Goal: Task Accomplishment & Management: Manage account settings

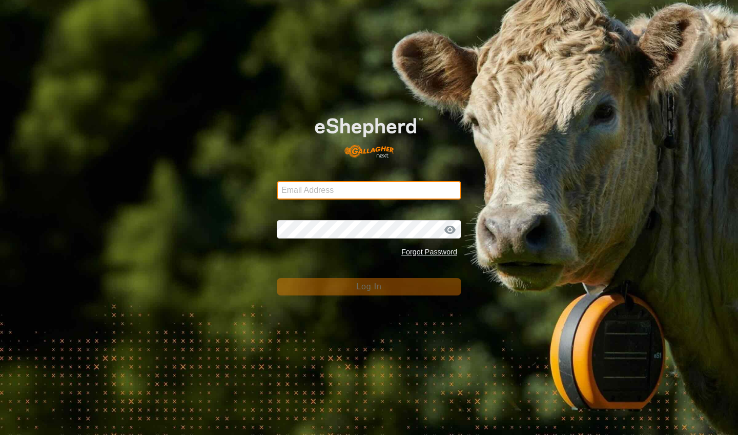
type input "[EMAIL_ADDRESS][DOMAIN_NAME]"
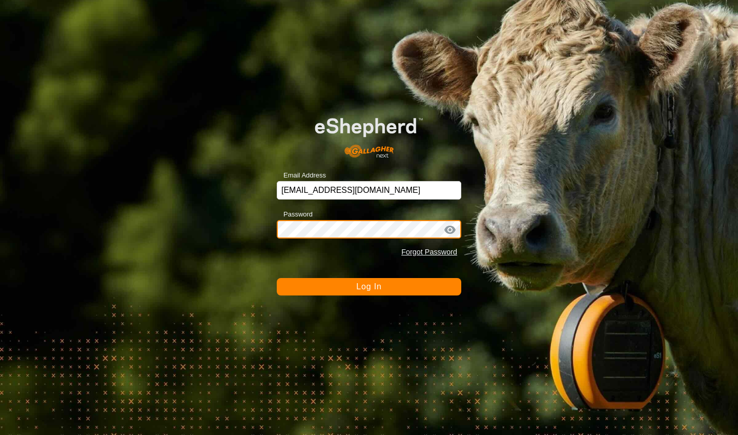
click at [369, 287] on button "Log In" at bounding box center [369, 286] width 185 height 17
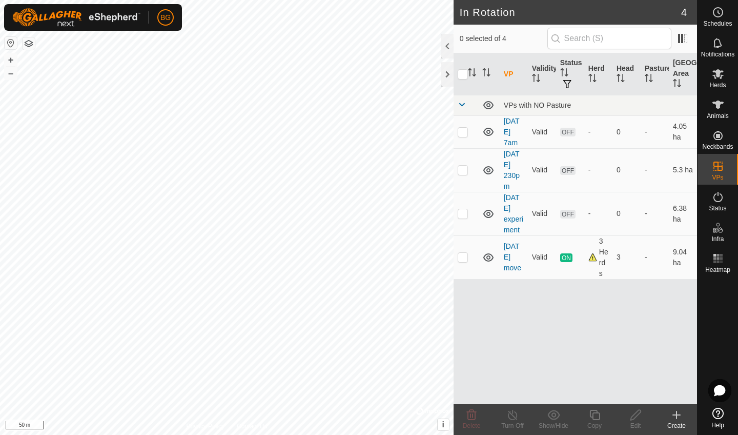
click at [675, 419] on icon at bounding box center [677, 415] width 12 height 12
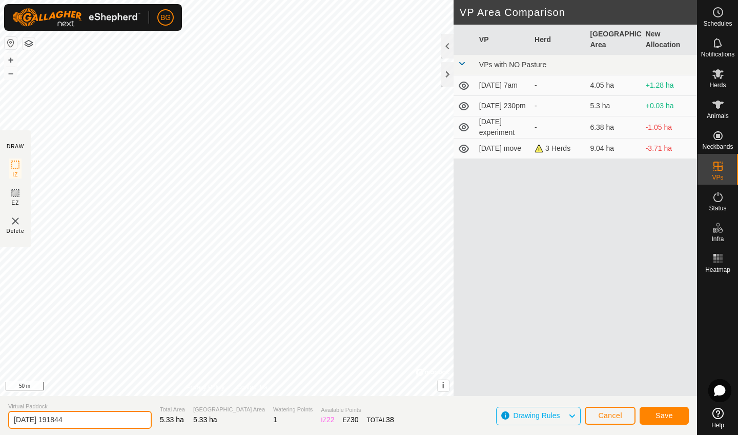
click at [78, 424] on input "[DATE] 191844" at bounding box center [80, 420] width 144 height 18
type input "[DATE] 720pm"
click at [670, 415] on span "Save" at bounding box center [664, 415] width 17 height 8
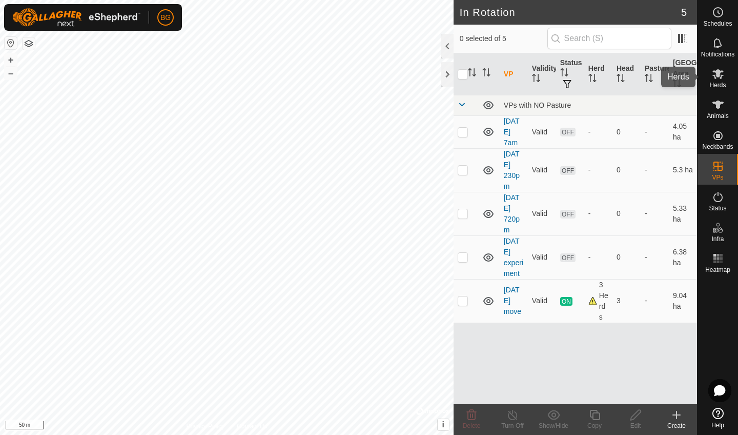
click at [722, 81] on es-mob-svg-icon at bounding box center [718, 74] width 18 height 16
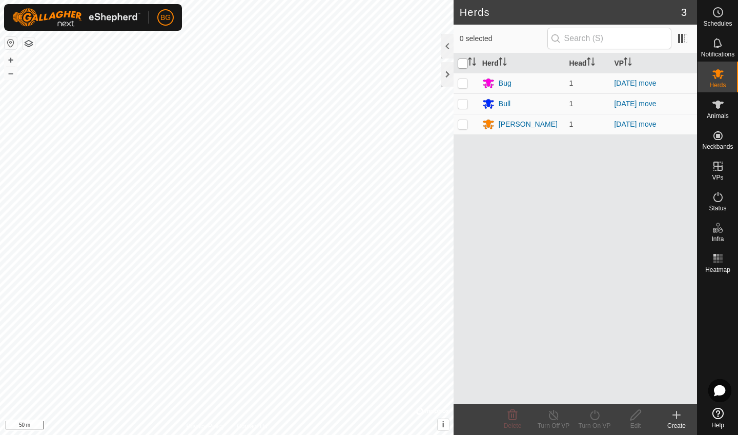
click at [465, 63] on input "checkbox" at bounding box center [463, 63] width 10 height 10
checkbox input "true"
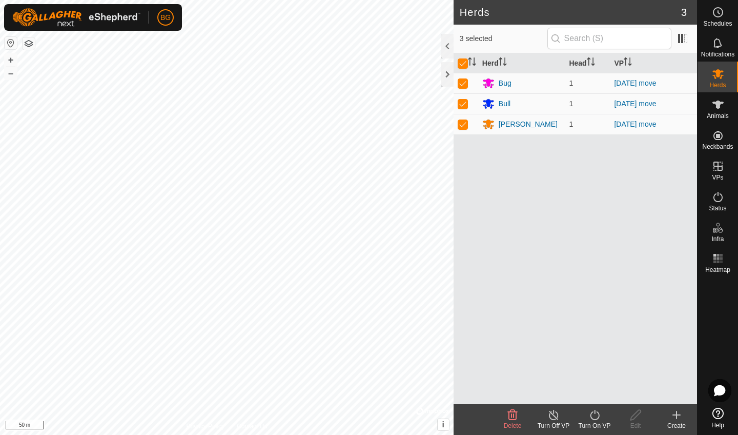
click at [593, 419] on icon at bounding box center [594, 415] width 9 height 10
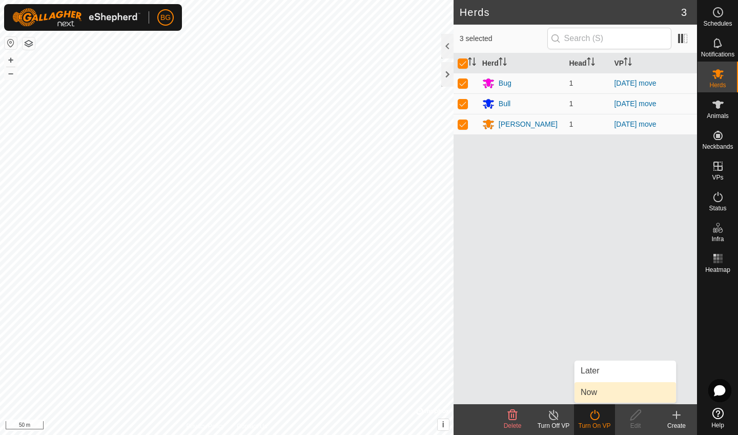
click at [596, 394] on link "Now" at bounding box center [626, 392] width 102 height 21
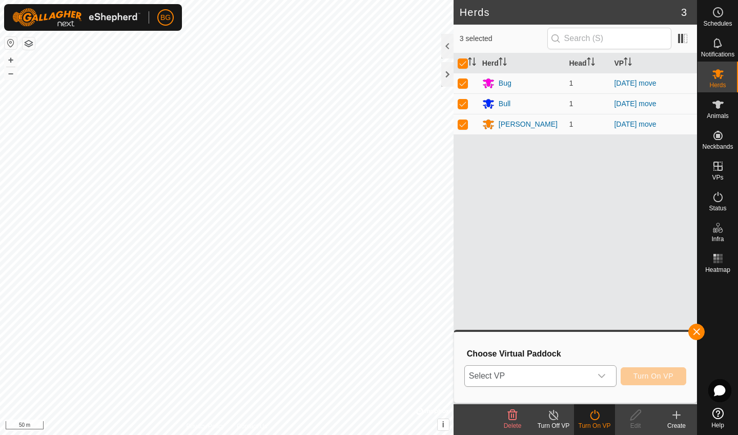
click at [607, 376] on div "dropdown trigger" at bounding box center [602, 376] width 21 height 21
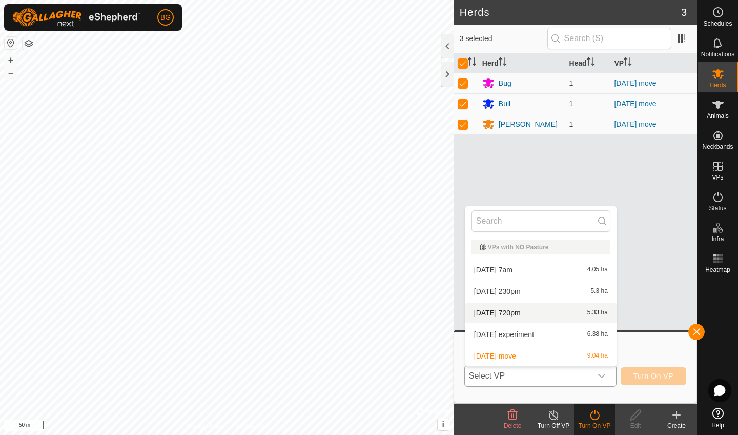
click at [529, 312] on li "[DATE] 720pm 5.33 ha" at bounding box center [541, 313] width 151 height 21
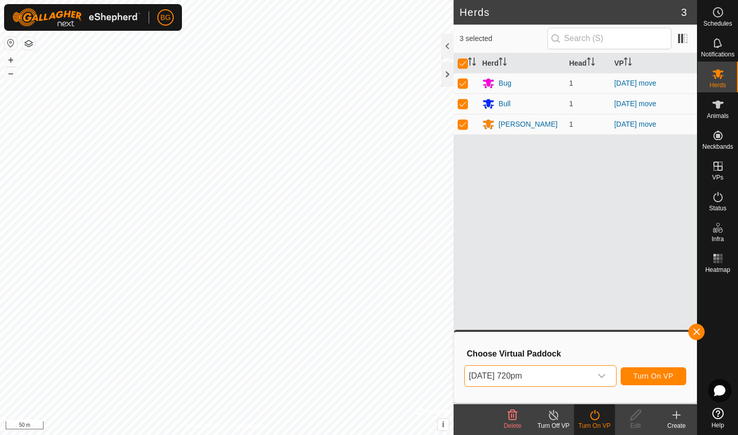
click at [647, 376] on span "Turn On VP" at bounding box center [654, 376] width 40 height 8
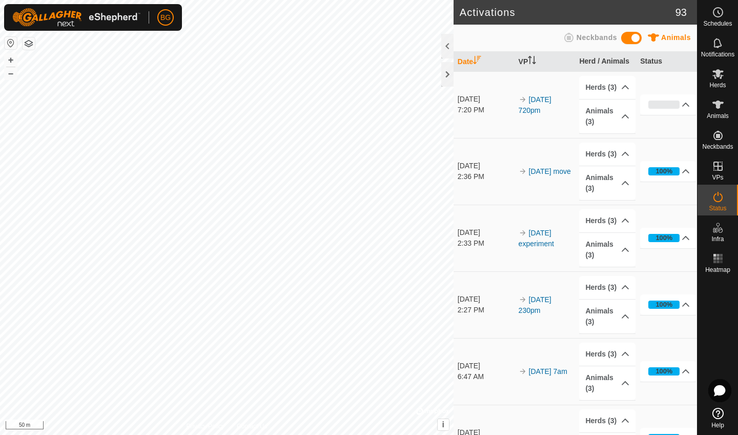
click at [647, 376] on p-accordion-header "100%" at bounding box center [668, 371] width 56 height 21
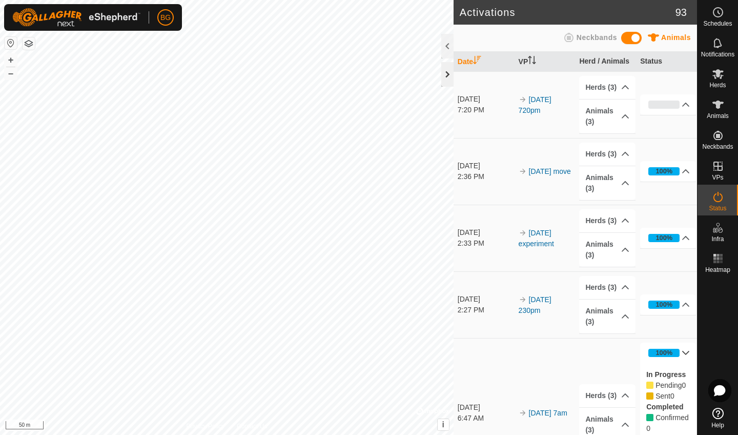
click at [444, 72] on div at bounding box center [447, 74] width 12 height 25
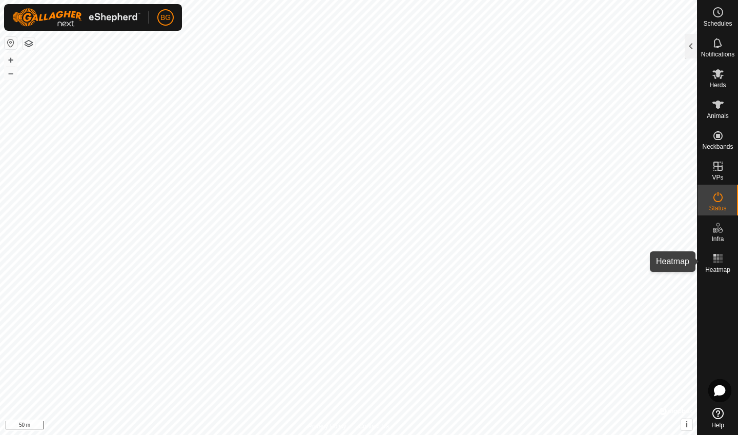
click at [713, 263] on icon at bounding box center [718, 258] width 12 height 12
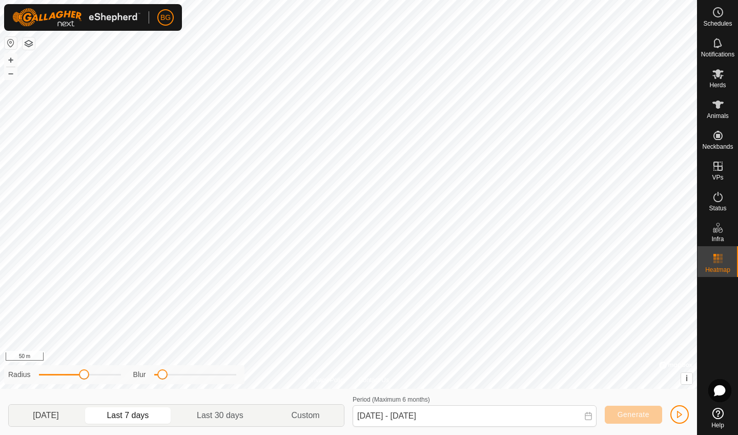
click at [31, 405] on p-togglebutton "[DATE]" at bounding box center [46, 416] width 74 height 22
click at [207, 410] on p-togglebutton "Last 30 days" at bounding box center [220, 416] width 94 height 22
type input "[DATE] - [DATE]"
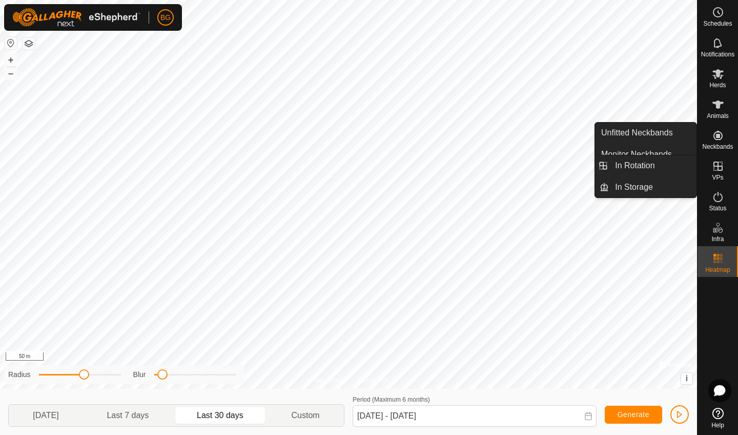
click at [719, 171] on icon at bounding box center [718, 166] width 9 height 9
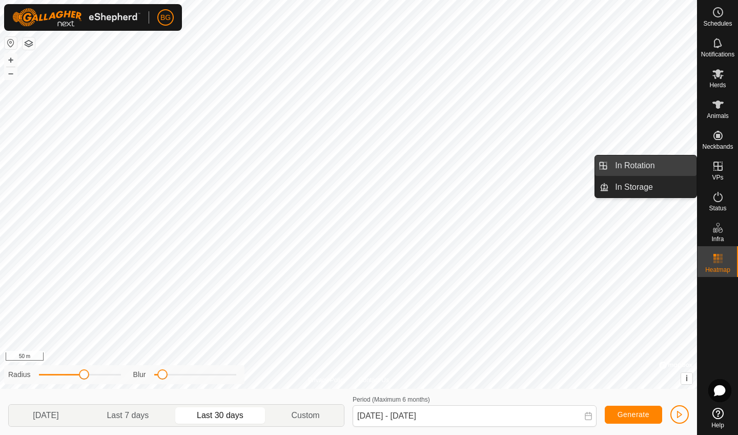
click at [656, 160] on link "In Rotation" at bounding box center [653, 165] width 88 height 21
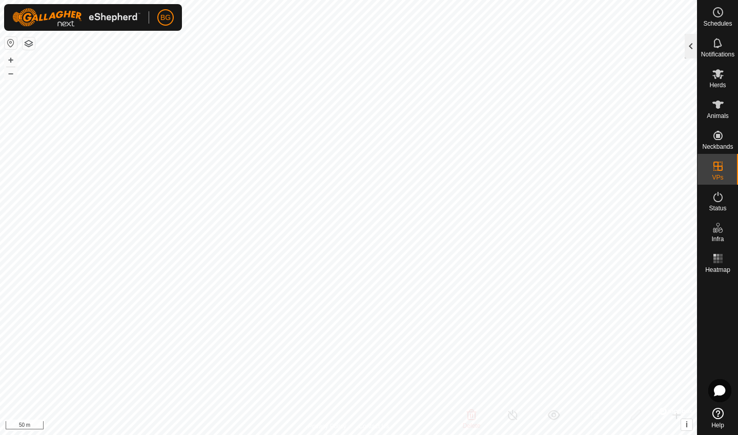
click at [692, 49] on div at bounding box center [691, 46] width 12 height 25
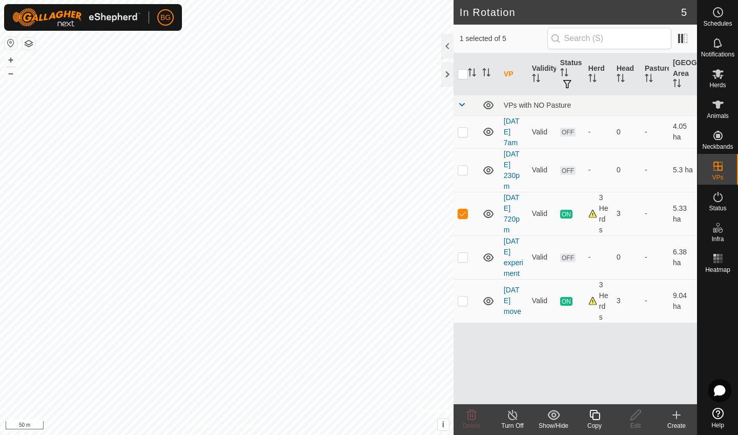
click at [678, 421] on div "Create" at bounding box center [676, 425] width 41 height 9
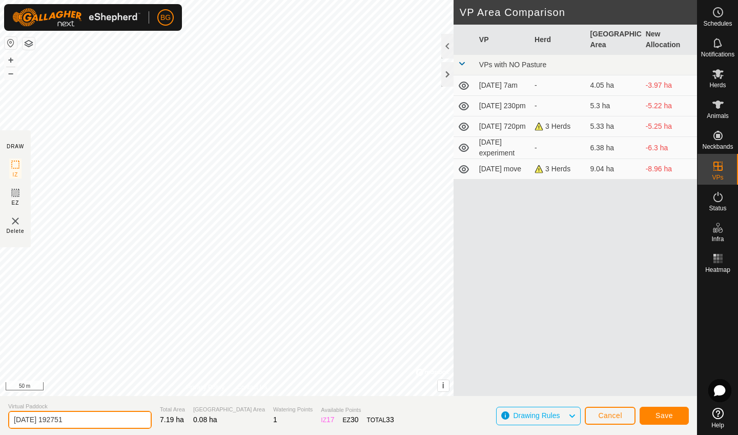
click at [96, 415] on input "[DATE] 192751" at bounding box center [80, 420] width 144 height 18
type input "[DATE] 730pm"
click at [663, 414] on span "Save" at bounding box center [664, 415] width 17 height 8
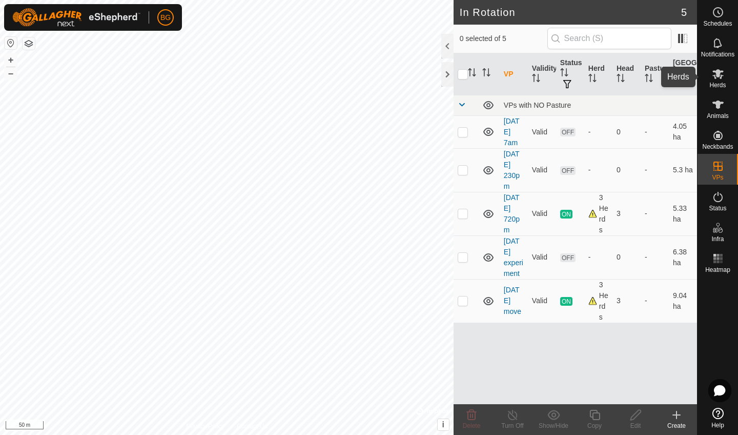
click at [716, 75] on icon at bounding box center [718, 74] width 12 height 12
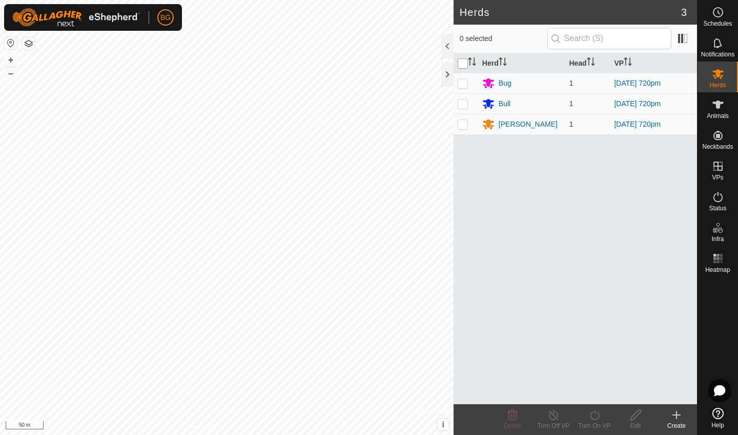
click at [463, 61] on input "checkbox" at bounding box center [463, 63] width 10 height 10
checkbox input "true"
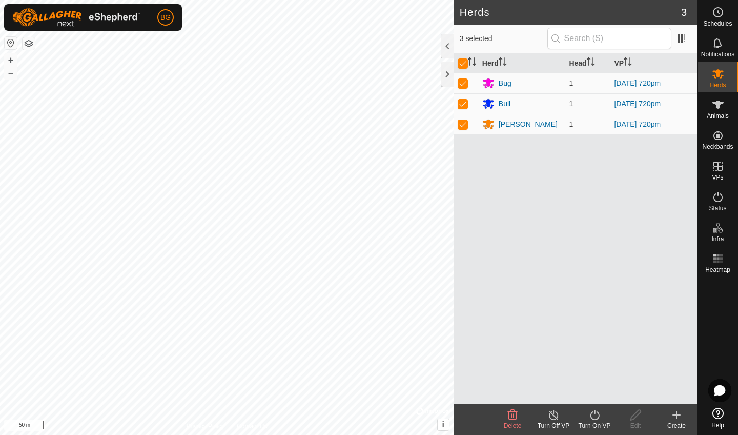
click at [592, 416] on icon at bounding box center [595, 415] width 13 height 12
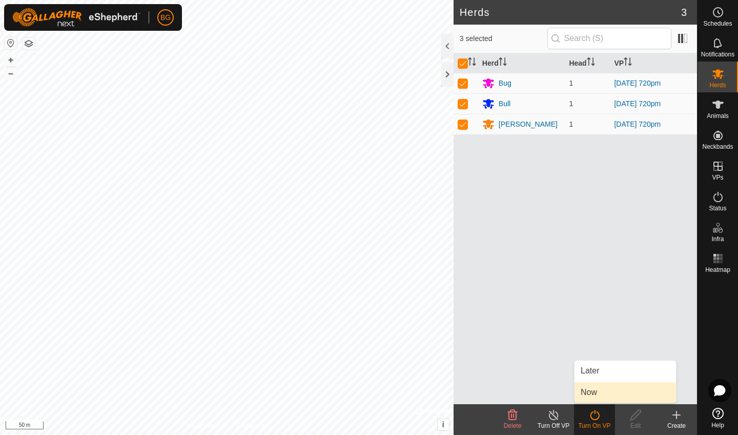
click at [612, 390] on link "Now" at bounding box center [626, 392] width 102 height 21
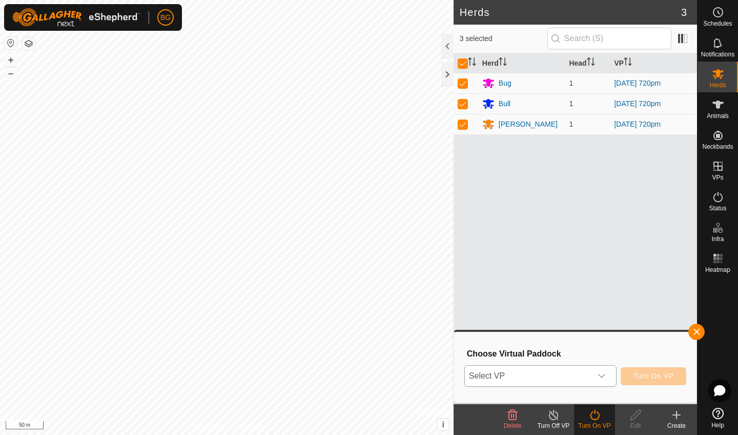
click at [600, 375] on icon "dropdown trigger" at bounding box center [602, 376] width 8 height 8
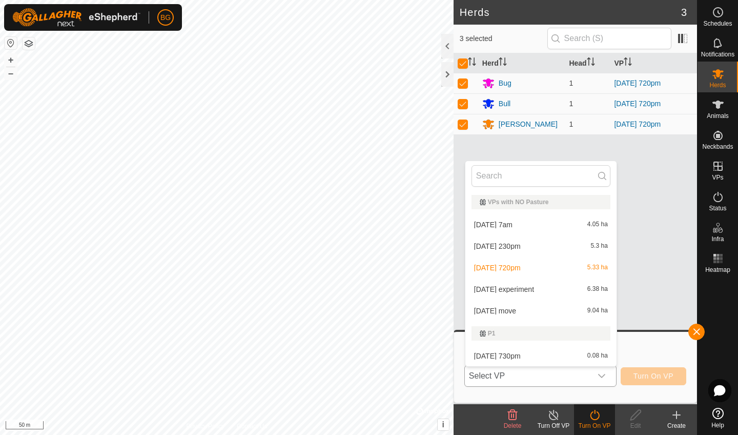
click at [512, 353] on li "[DATE] 730pm 0.08 ha" at bounding box center [541, 356] width 151 height 21
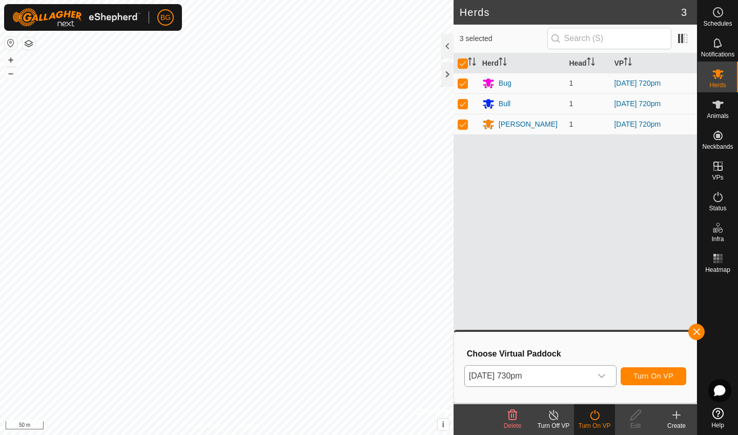
click at [641, 374] on span "Turn On VP" at bounding box center [654, 376] width 40 height 8
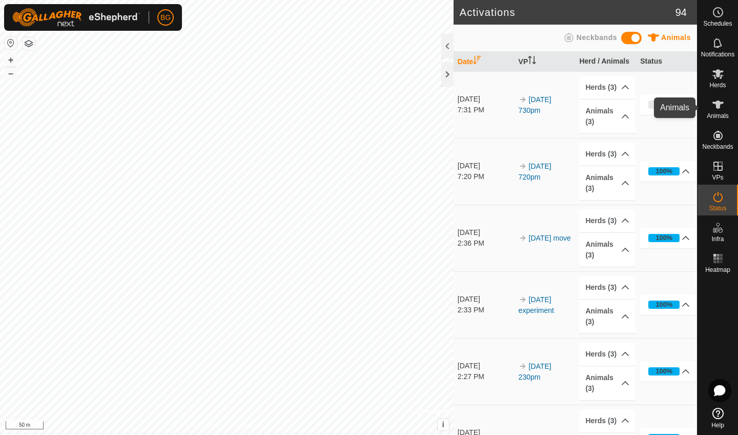
click at [720, 113] on span "Animals" at bounding box center [718, 116] width 22 height 6
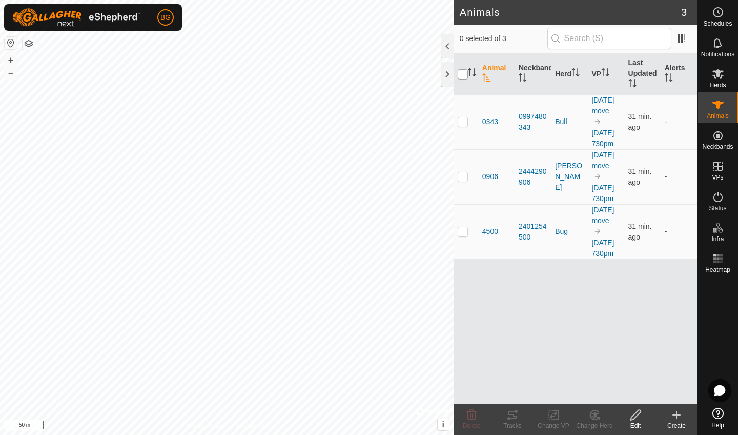
click at [467, 76] on input "checkbox" at bounding box center [463, 74] width 10 height 10
checkbox input "true"
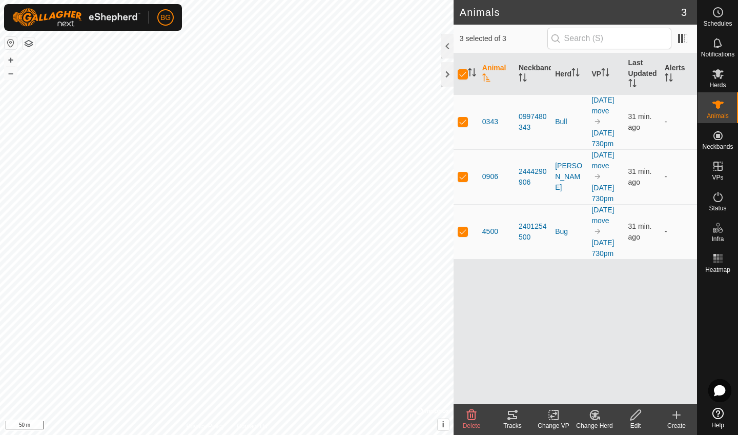
click at [518, 418] on icon at bounding box center [513, 415] width 12 height 12
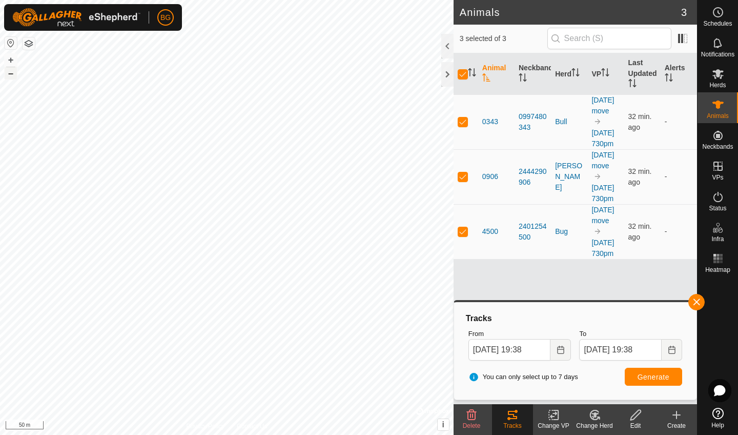
click at [13, 71] on button "–" at bounding box center [11, 73] width 12 height 12
click at [12, 61] on button "+" at bounding box center [11, 60] width 12 height 12
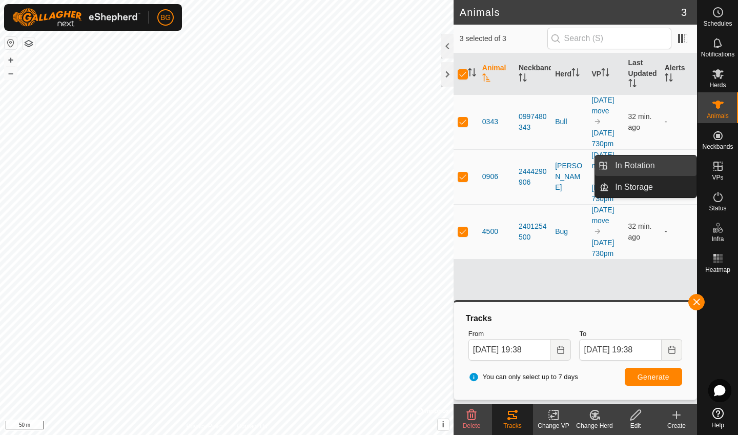
click at [643, 164] on link "In Rotation" at bounding box center [653, 165] width 88 height 21
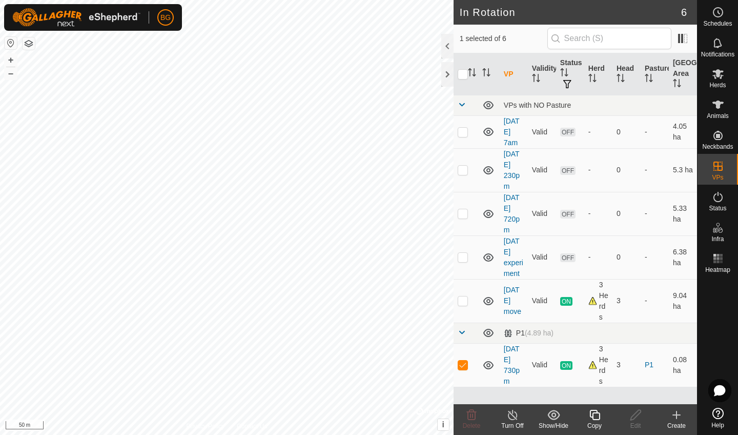
click at [680, 422] on div "Create" at bounding box center [676, 425] width 41 height 9
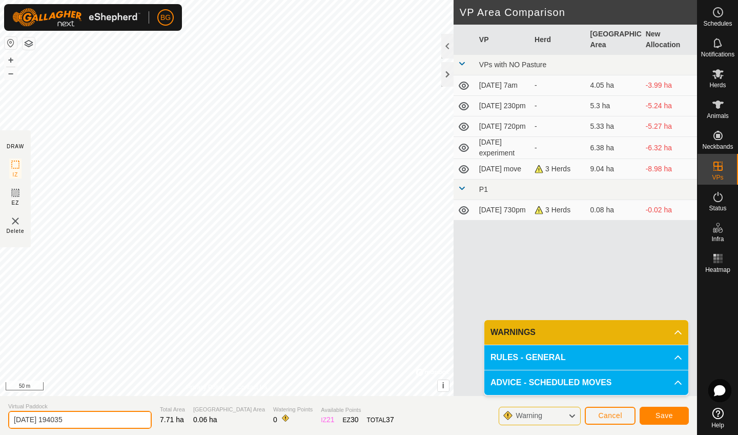
click at [101, 419] on input "[DATE] 194035" at bounding box center [80, 420] width 144 height 18
type input "[DATE] new740"
click at [665, 414] on span "Save" at bounding box center [664, 415] width 17 height 8
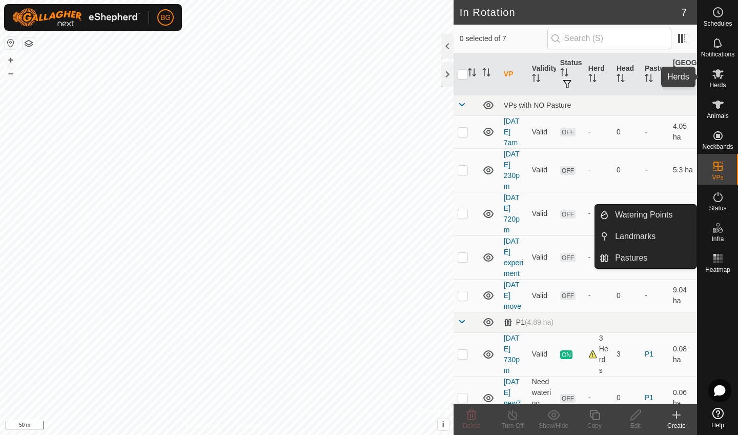
click at [722, 85] on span "Herds" at bounding box center [718, 85] width 16 height 6
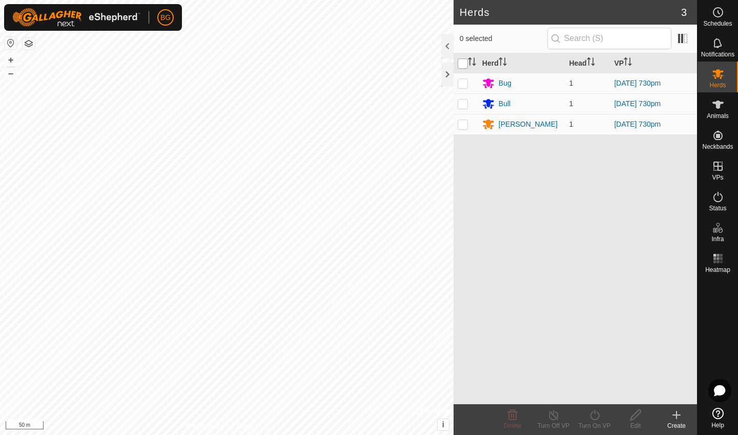
click at [465, 61] on input "checkbox" at bounding box center [463, 63] width 10 height 10
checkbox input "true"
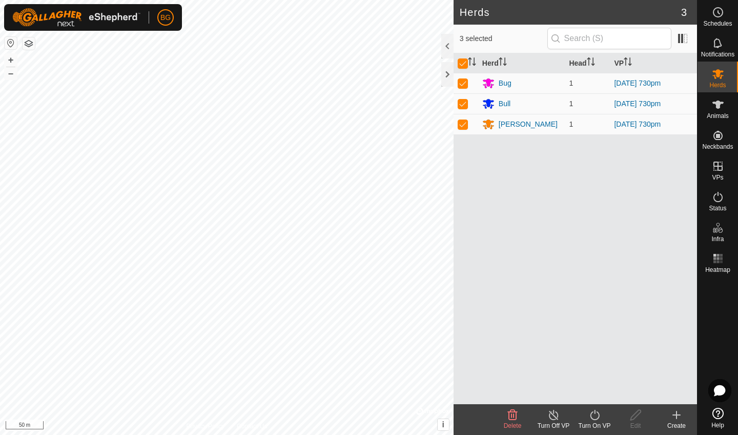
click at [592, 420] on icon at bounding box center [595, 415] width 13 height 12
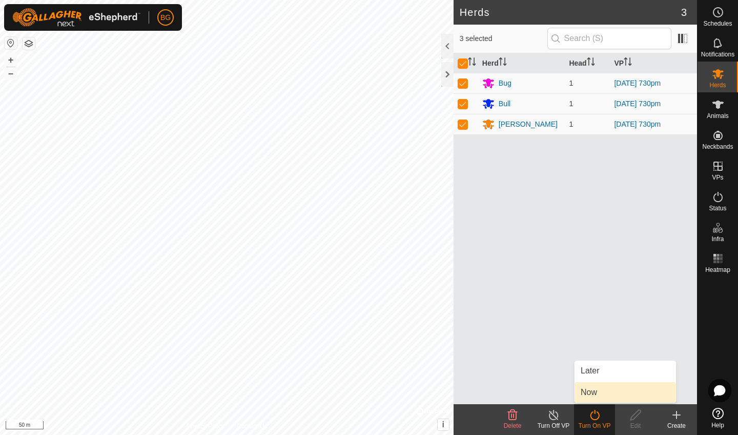
click at [588, 393] on link "Now" at bounding box center [626, 392] width 102 height 21
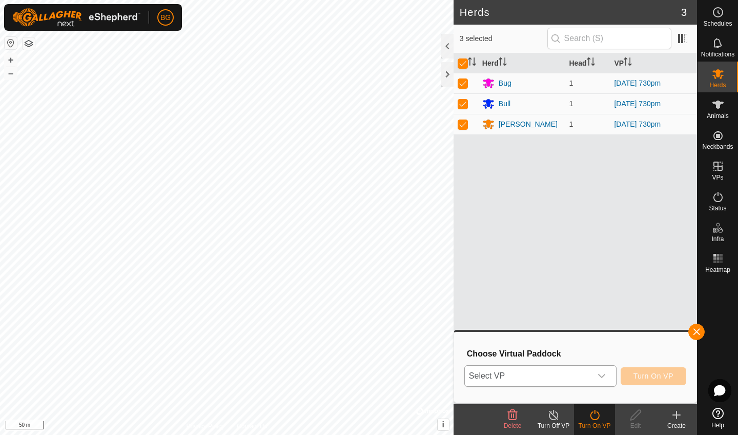
click at [608, 378] on div "dropdown trigger" at bounding box center [602, 376] width 21 height 21
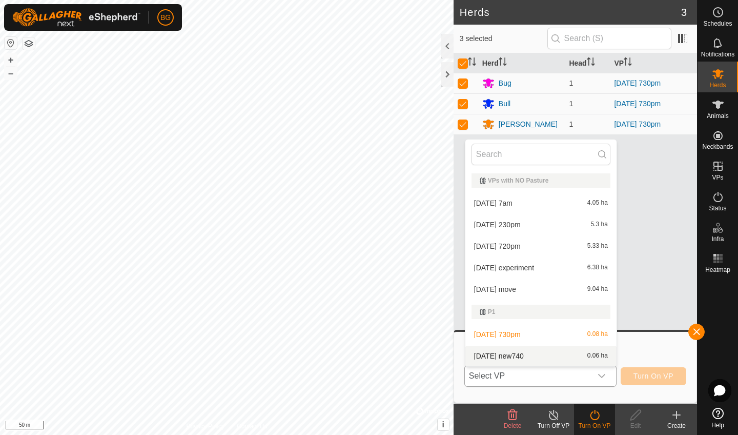
click at [569, 358] on li "[DATE] new740 0.06 ha" at bounding box center [541, 356] width 151 height 21
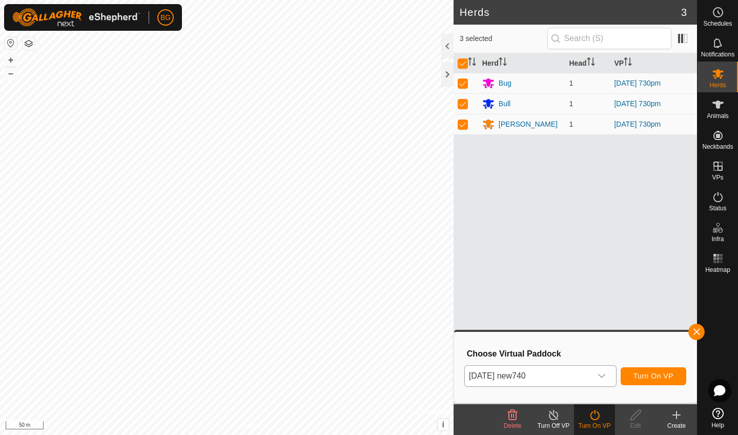
click at [648, 374] on span "Turn On VP" at bounding box center [654, 376] width 40 height 8
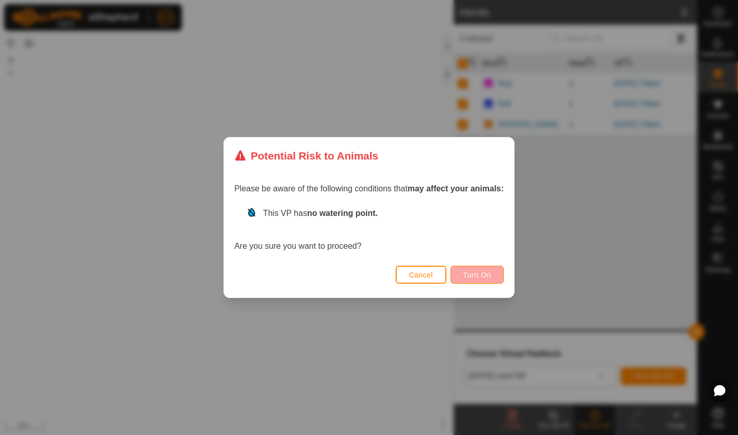
click at [476, 272] on span "Turn On" at bounding box center [478, 275] width 28 height 8
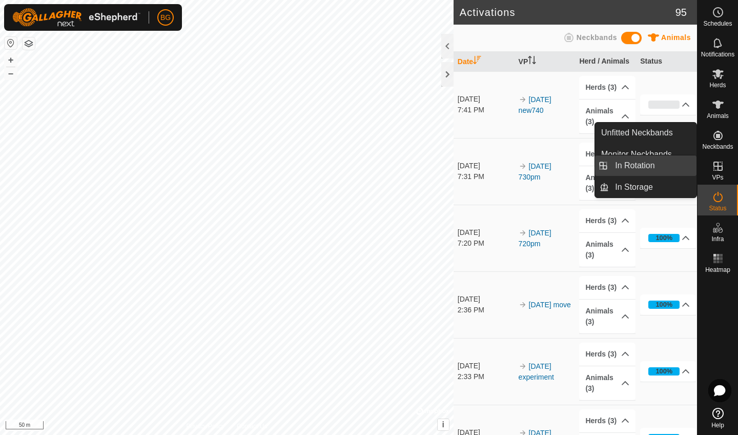
click at [662, 166] on link "In Rotation" at bounding box center [653, 165] width 88 height 21
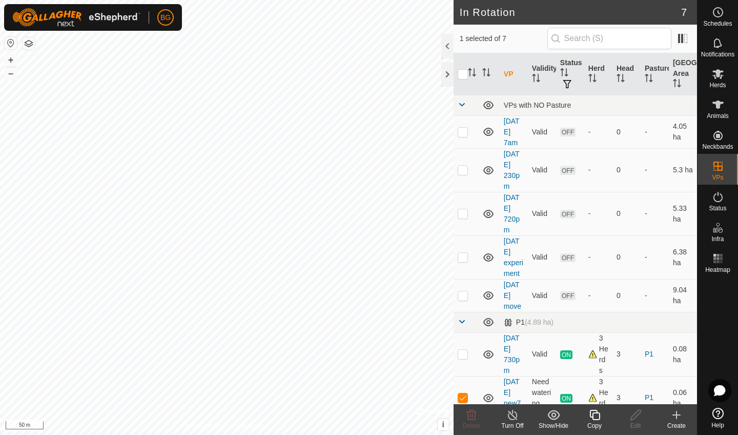
click at [675, 421] on div "Create" at bounding box center [676, 425] width 41 height 9
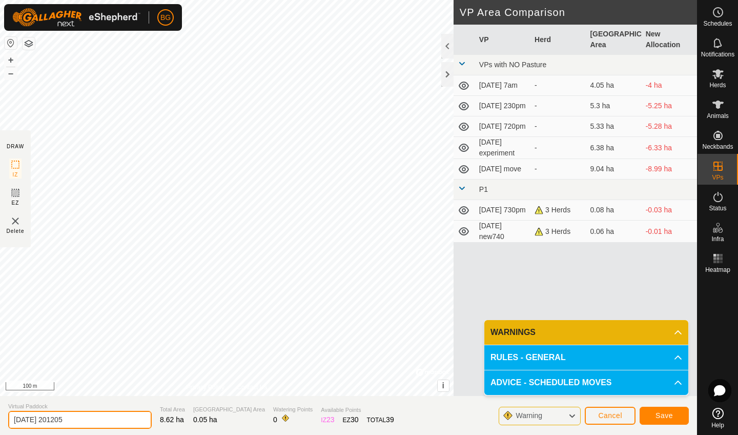
click at [83, 417] on input "[DATE] 201205" at bounding box center [80, 420] width 144 height 18
type input "[DATE] 813pm"
click at [672, 414] on span "Save" at bounding box center [664, 415] width 17 height 8
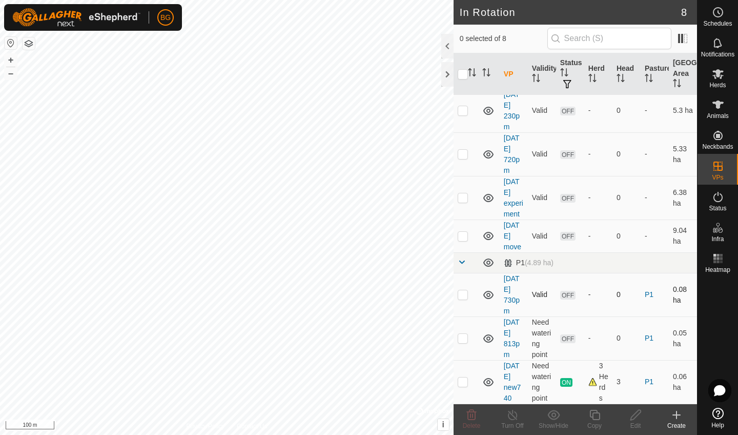
scroll to position [60, 0]
click at [513, 331] on link "[DATE] 813pm" at bounding box center [512, 338] width 16 height 41
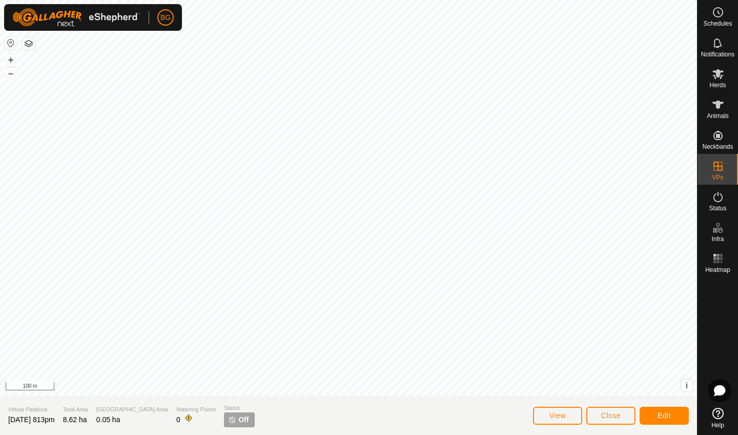
click at [554, 415] on span "View" at bounding box center [558, 415] width 16 height 8
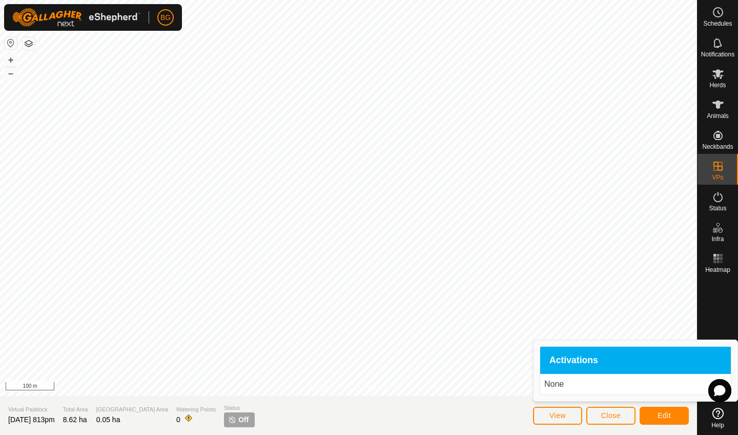
click at [675, 413] on button "Edit" at bounding box center [664, 416] width 49 height 18
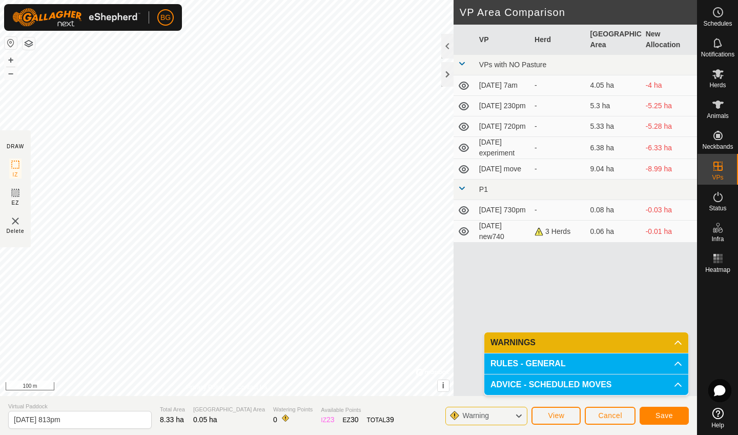
click at [666, 417] on span "Save" at bounding box center [664, 415] width 17 height 8
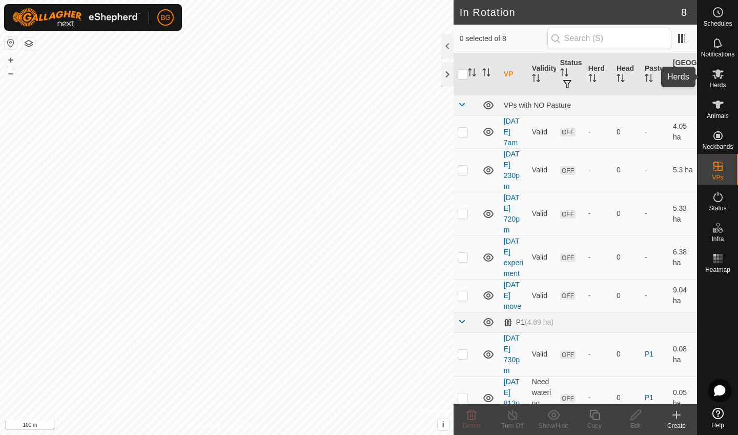
click at [719, 76] on icon at bounding box center [718, 74] width 11 height 10
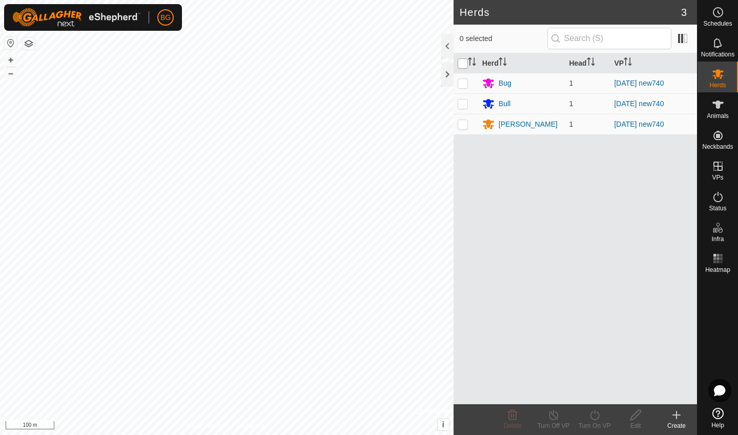
click at [459, 65] on input "checkbox" at bounding box center [463, 63] width 10 height 10
checkbox input "true"
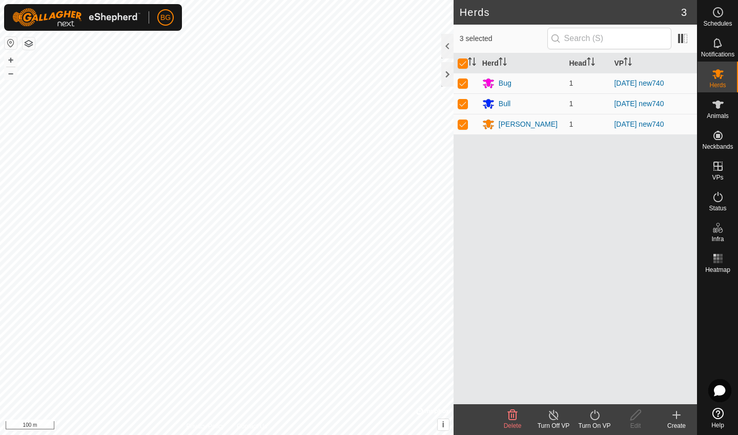
click at [593, 415] on icon at bounding box center [595, 415] width 13 height 12
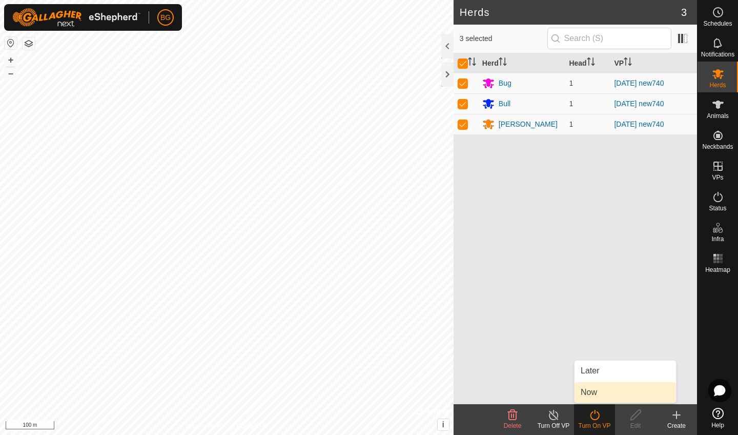
click at [595, 398] on link "Now" at bounding box center [626, 392] width 102 height 21
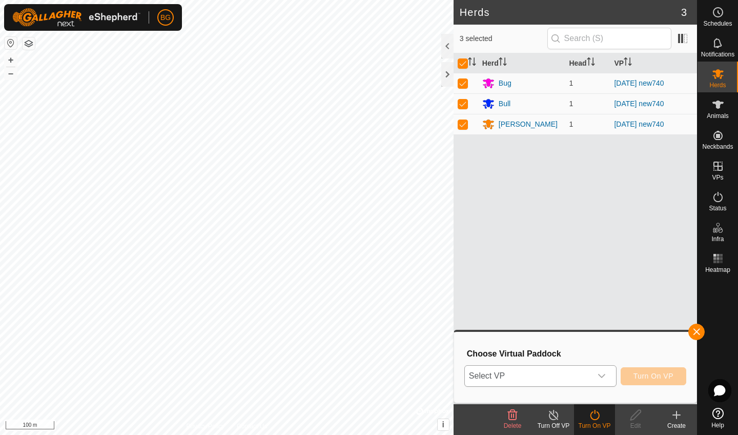
click at [604, 378] on icon "dropdown trigger" at bounding box center [602, 376] width 8 height 8
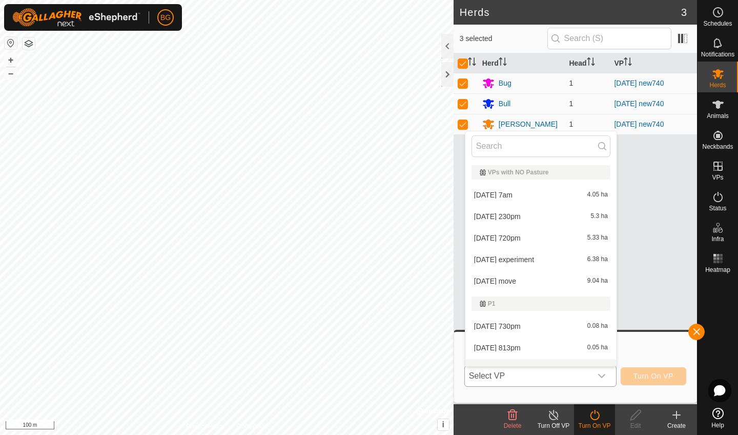
scroll to position [13, 0]
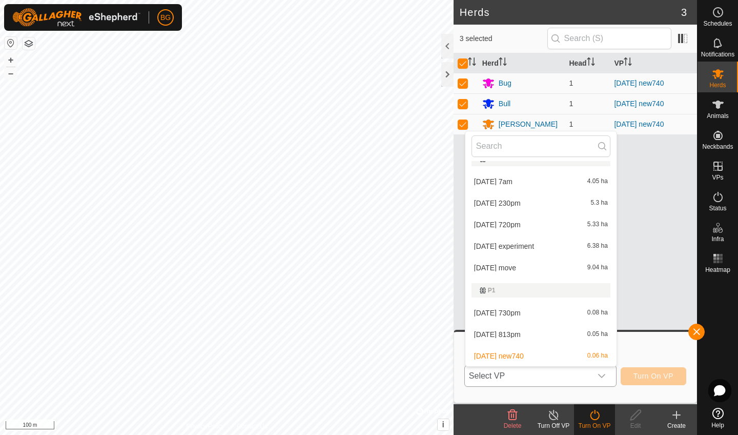
click at [537, 337] on li "[DATE] 813pm 0.05 ha" at bounding box center [541, 334] width 151 height 21
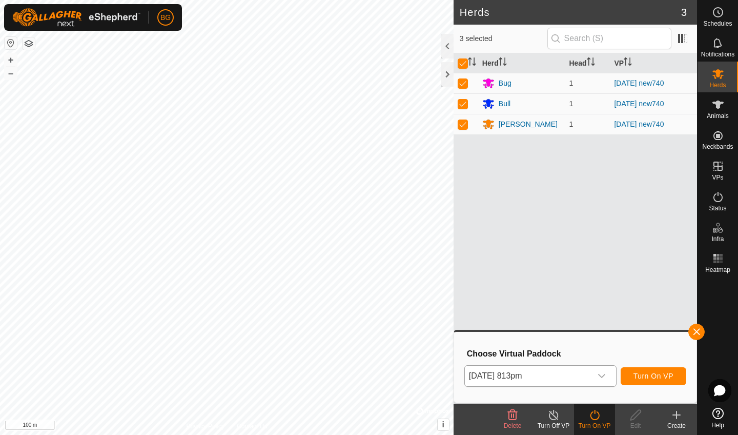
click at [638, 373] on span "Turn On VP" at bounding box center [654, 376] width 40 height 8
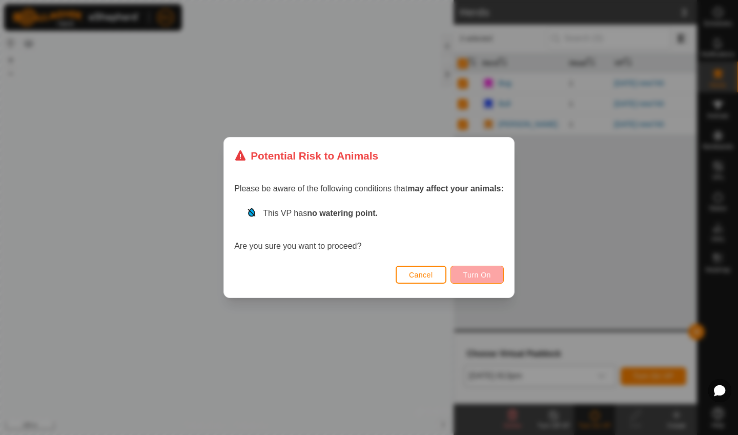
click at [482, 273] on span "Turn On" at bounding box center [478, 275] width 28 height 8
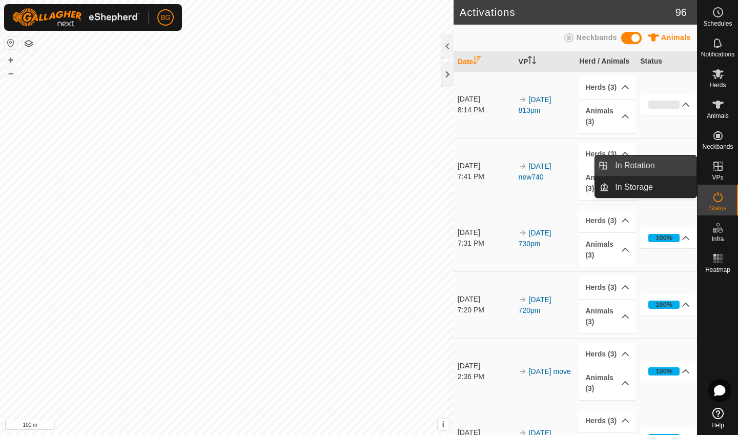
click at [642, 165] on link "In Rotation" at bounding box center [653, 165] width 88 height 21
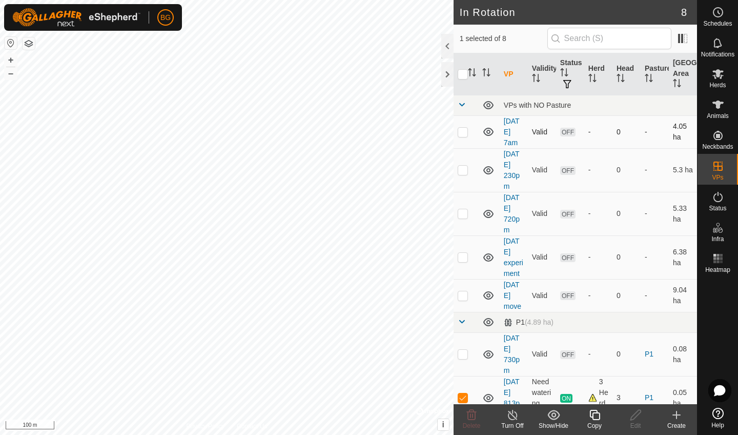
click at [464, 132] on p-checkbox at bounding box center [463, 132] width 10 height 8
checkbox input "true"
click at [464, 178] on td at bounding box center [466, 170] width 25 height 44
checkbox input "true"
click at [461, 214] on p-checkbox at bounding box center [463, 213] width 10 height 8
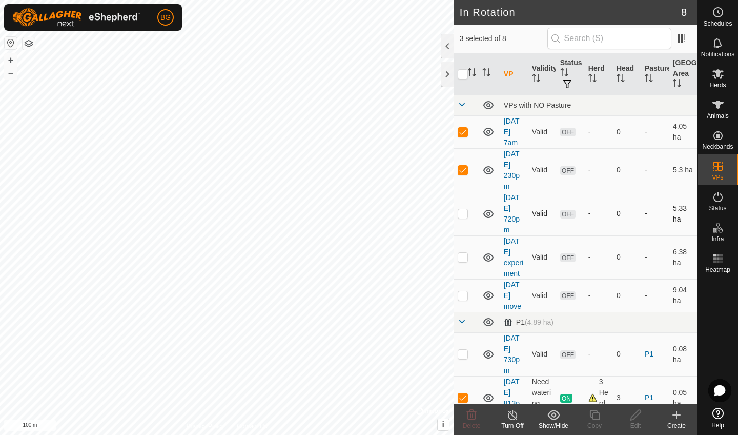
checkbox input "true"
click at [463, 260] on p-checkbox at bounding box center [463, 257] width 10 height 8
checkbox input "true"
click at [463, 296] on p-checkbox at bounding box center [463, 295] width 10 height 8
checkbox input "true"
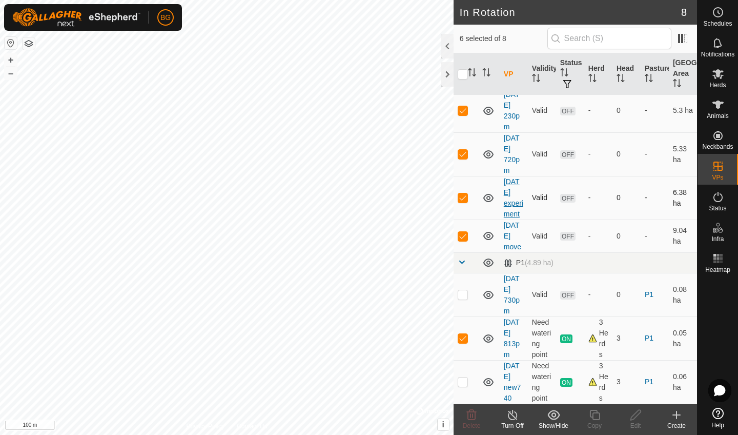
scroll to position [60, 0]
click at [460, 296] on p-checkbox at bounding box center [463, 294] width 10 height 8
checkbox input "true"
click at [465, 338] on p-checkbox at bounding box center [463, 338] width 10 height 8
checkbox input "false"
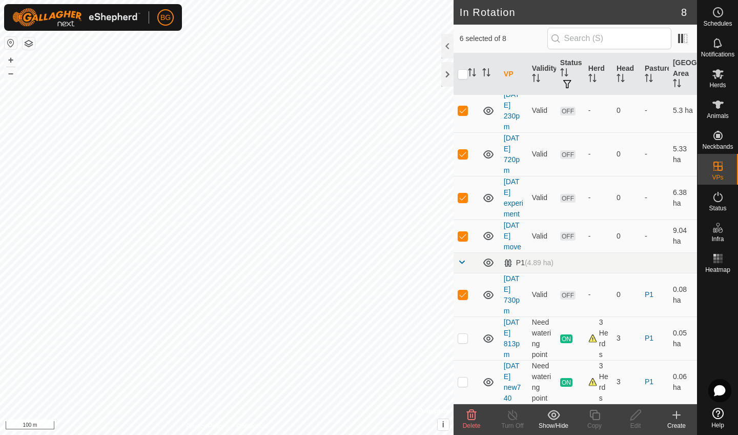
click at [470, 415] on icon at bounding box center [472, 415] width 10 height 10
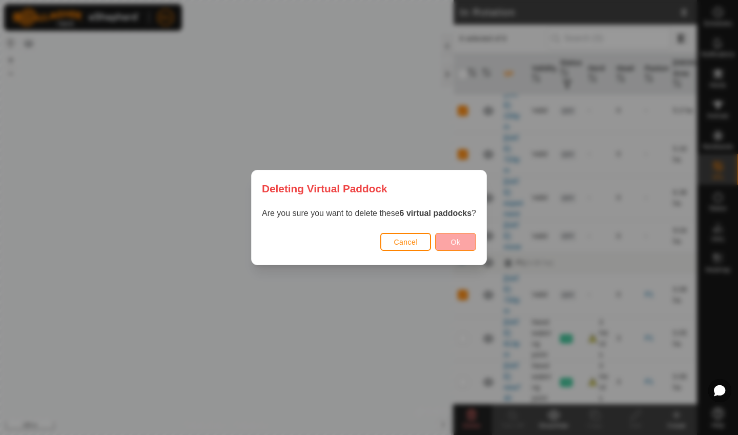
click at [463, 244] on button "Ok" at bounding box center [455, 242] width 41 height 18
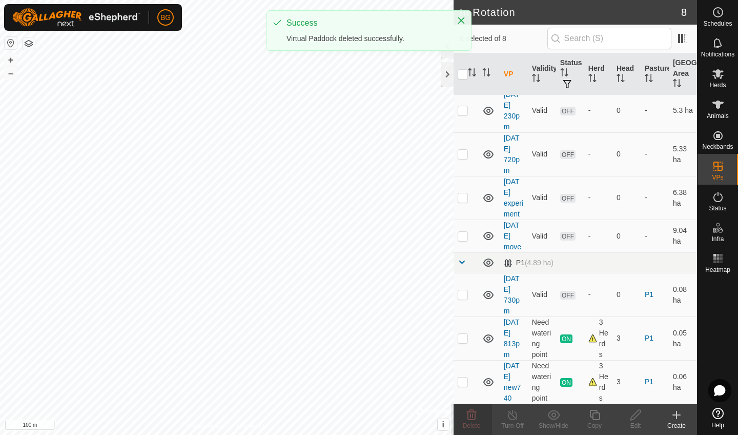
checkbox input "false"
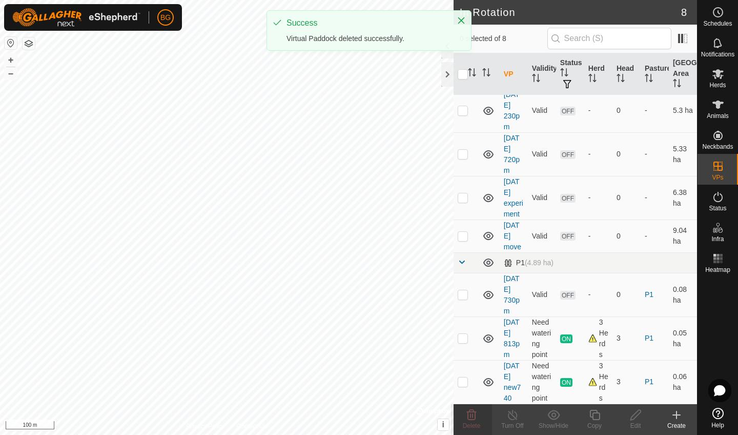
checkbox input "false"
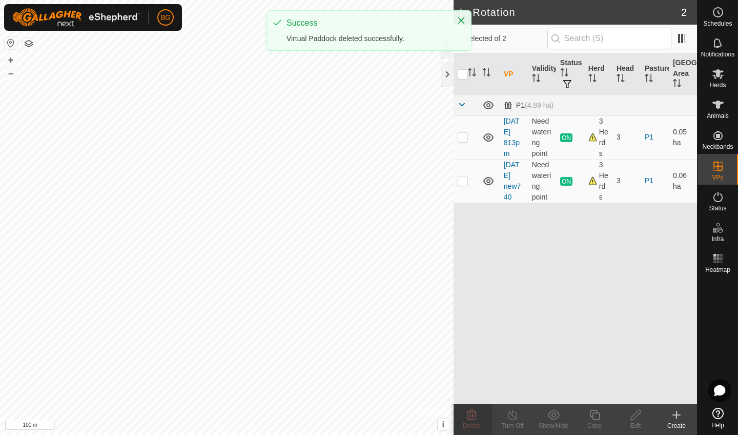
scroll to position [0, 0]
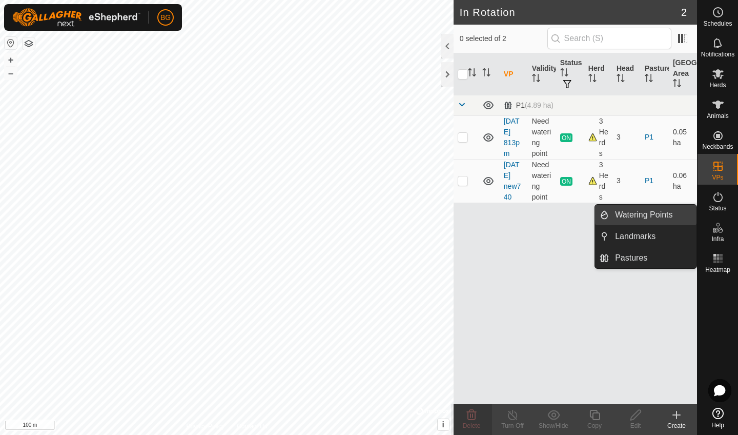
click at [653, 218] on link "Watering Points" at bounding box center [653, 215] width 88 height 21
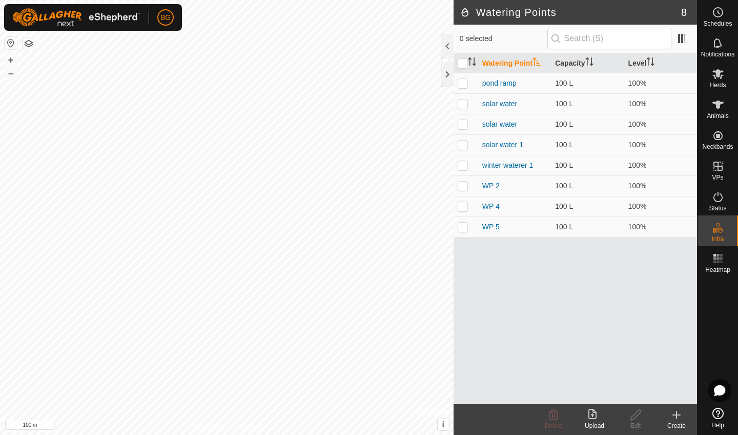
click at [681, 420] on icon at bounding box center [677, 415] width 12 height 12
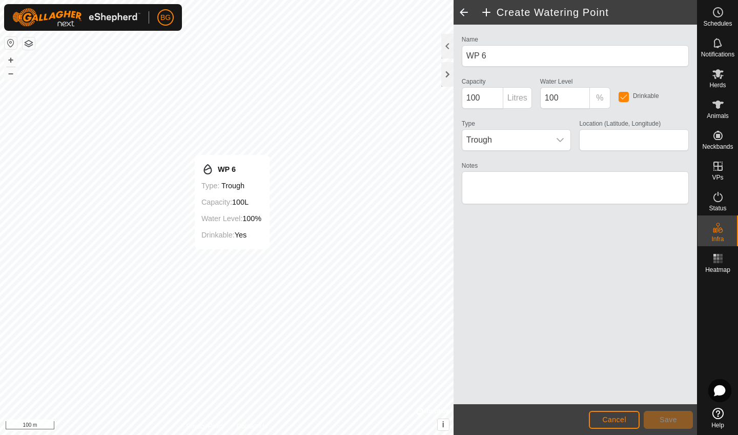
type input "58.861281, -122.756314"
click at [559, 143] on icon "dropdown trigger" at bounding box center [560, 140] width 8 height 8
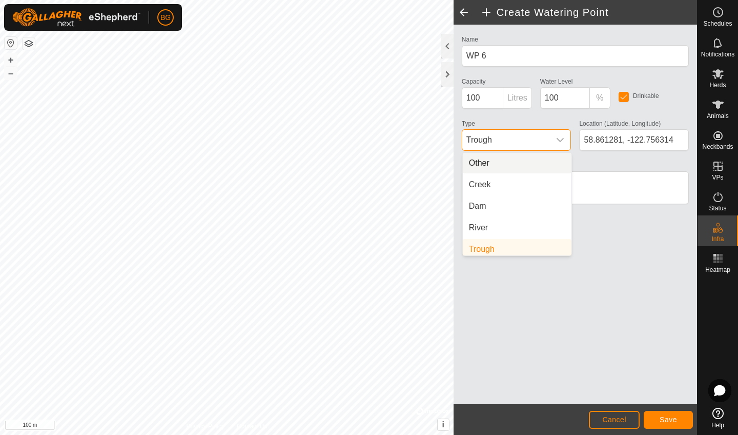
scroll to position [4, 0]
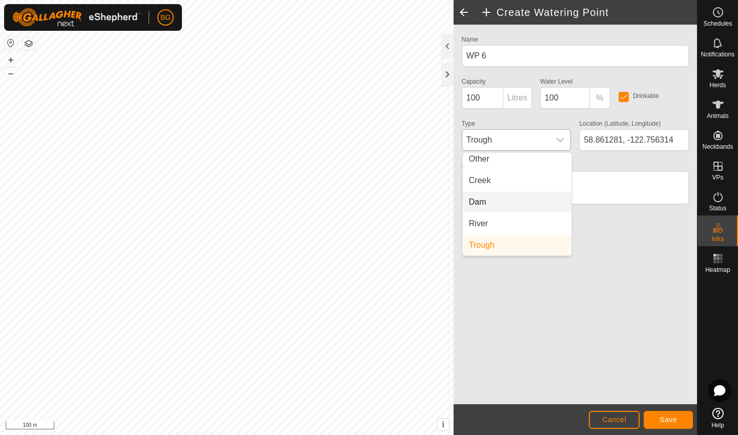
click at [518, 206] on li "Dam" at bounding box center [517, 202] width 109 height 21
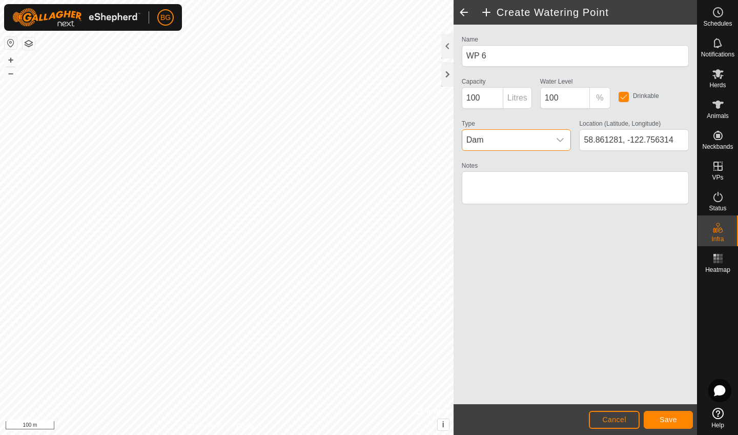
click at [668, 424] on button "Save" at bounding box center [668, 420] width 49 height 18
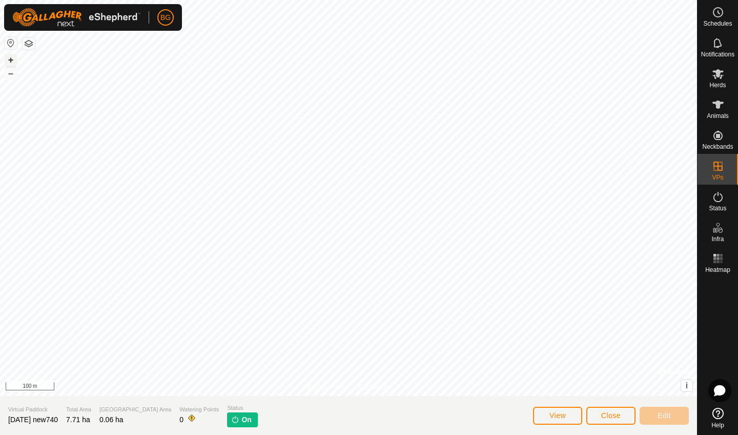
click at [10, 60] on button "+" at bounding box center [11, 60] width 12 height 12
click at [722, 194] on icon at bounding box center [718, 197] width 12 height 12
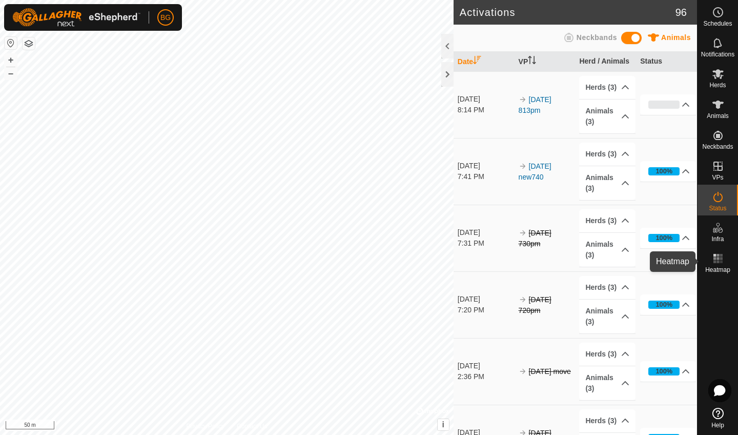
click at [722, 265] on es-heatmap-svg-icon at bounding box center [718, 258] width 18 height 16
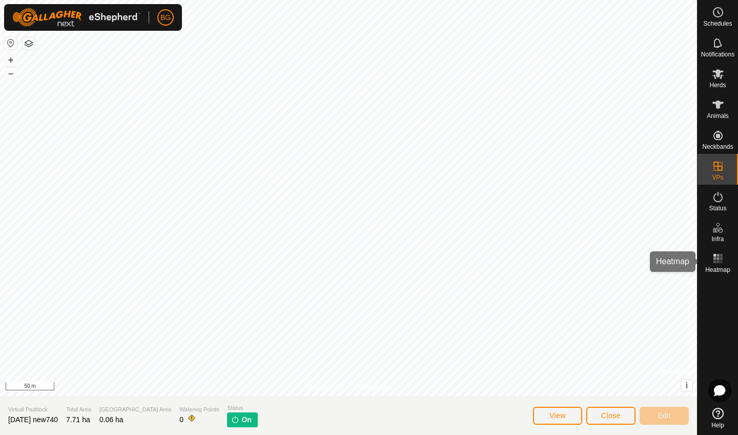
click at [719, 261] on rect at bounding box center [718, 261] width 3 height 3
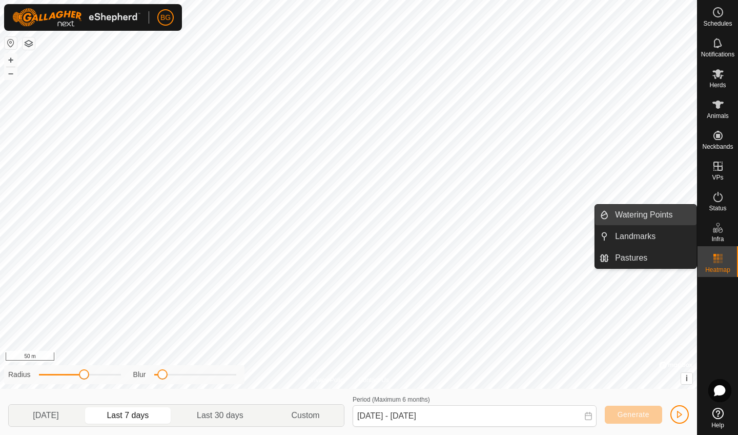
click at [668, 217] on link "Watering Points" at bounding box center [653, 215] width 88 height 21
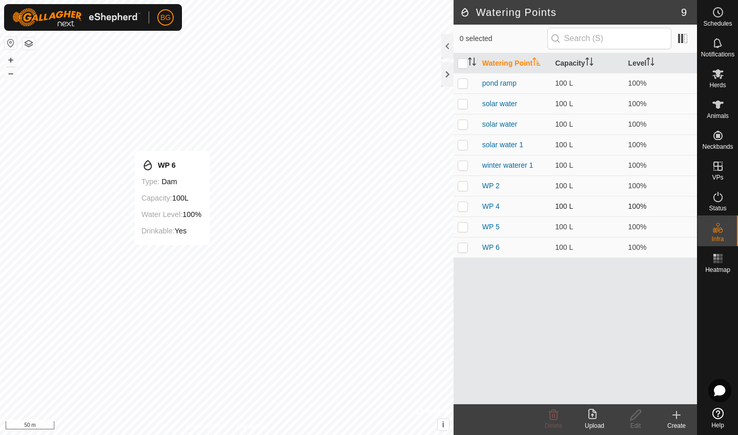
checkbox input "true"
click at [639, 419] on icon at bounding box center [636, 415] width 13 height 12
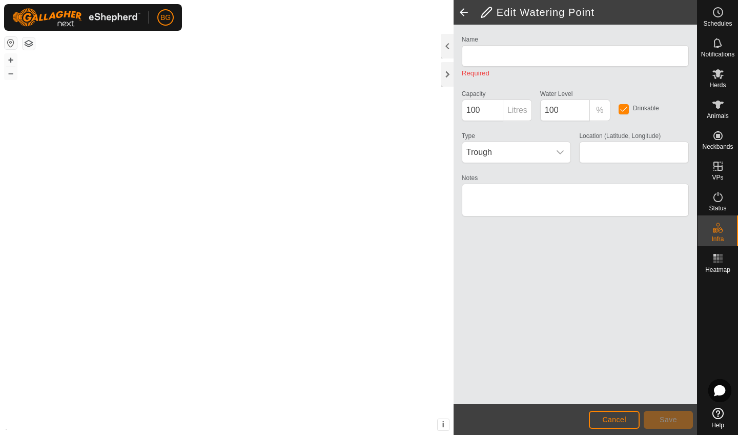
type input "WP 6"
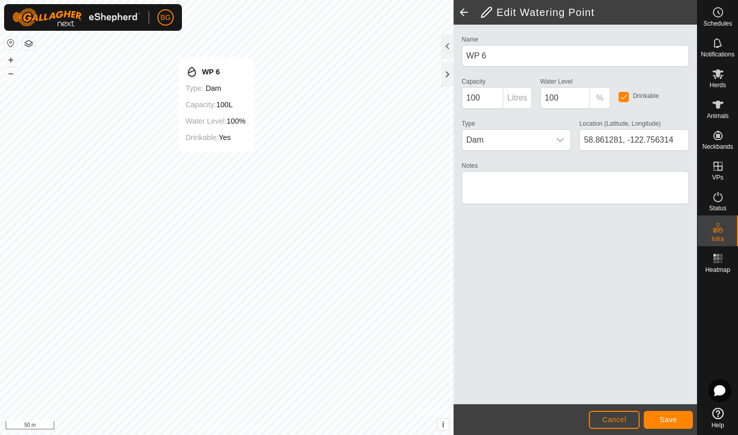
type input "58.862089, -122.755510"
click at [671, 421] on span "Save" at bounding box center [668, 419] width 17 height 8
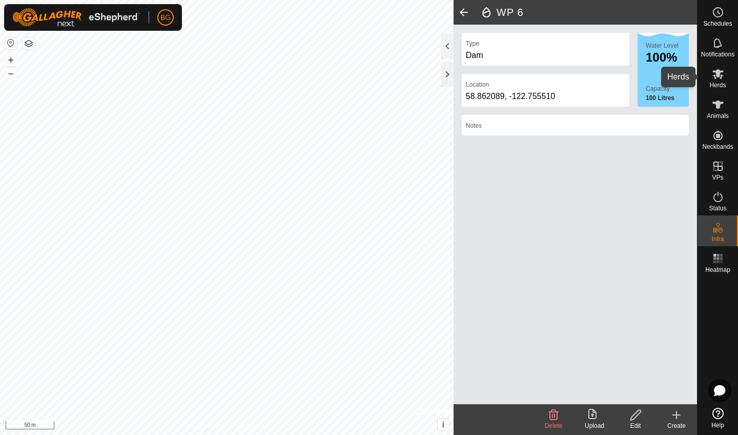
click at [720, 78] on icon at bounding box center [718, 74] width 11 height 10
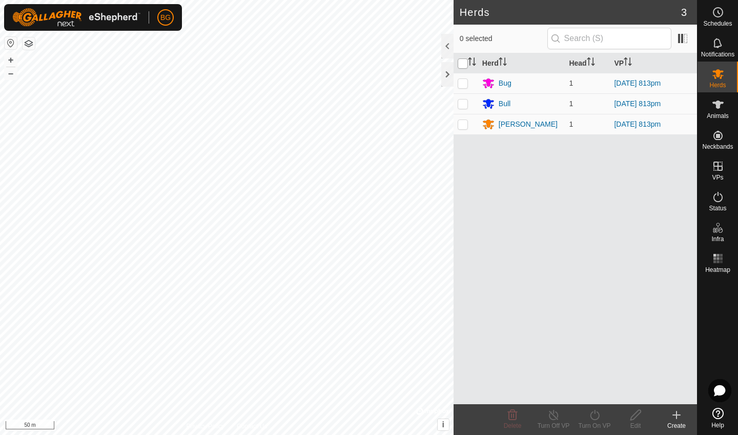
click at [466, 62] on input "checkbox" at bounding box center [463, 63] width 10 height 10
checkbox input "true"
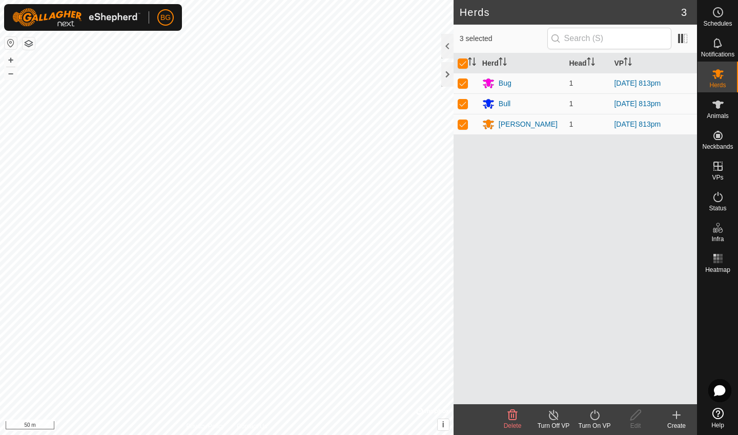
click at [593, 415] on icon at bounding box center [595, 415] width 13 height 12
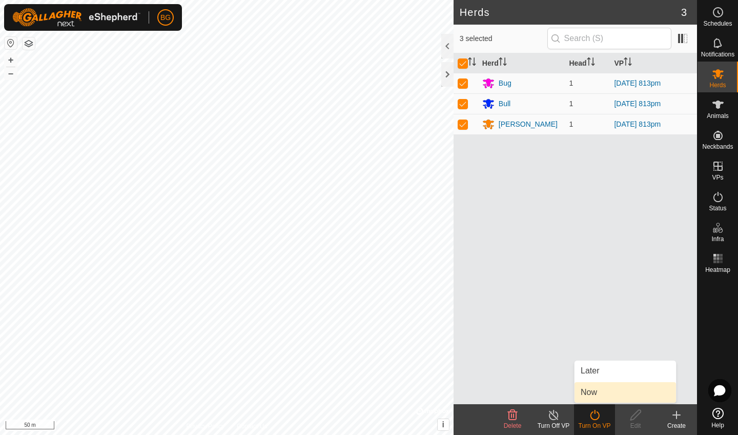
click at [597, 395] on link "Now" at bounding box center [626, 392] width 102 height 21
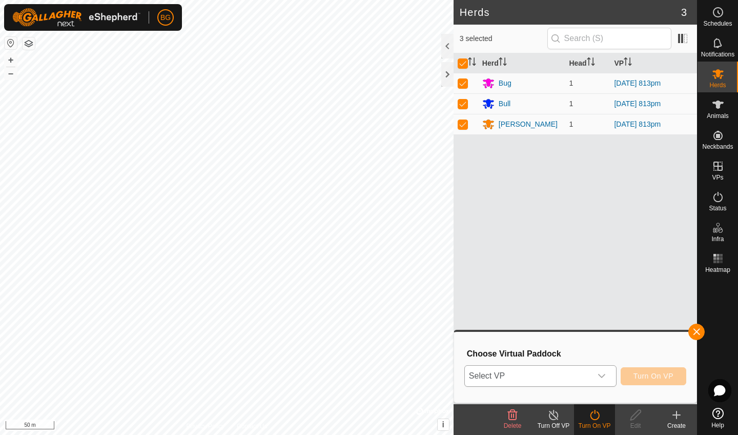
click at [593, 375] on div "dropdown trigger" at bounding box center [602, 376] width 21 height 21
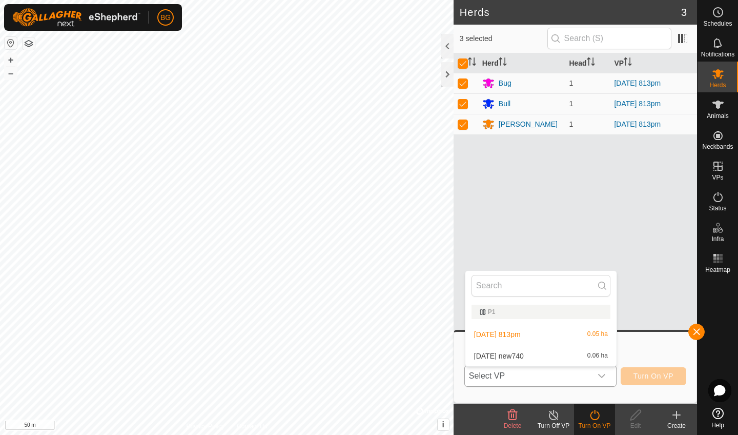
click at [570, 356] on li "[DATE] new740 0.06 ha" at bounding box center [541, 356] width 151 height 21
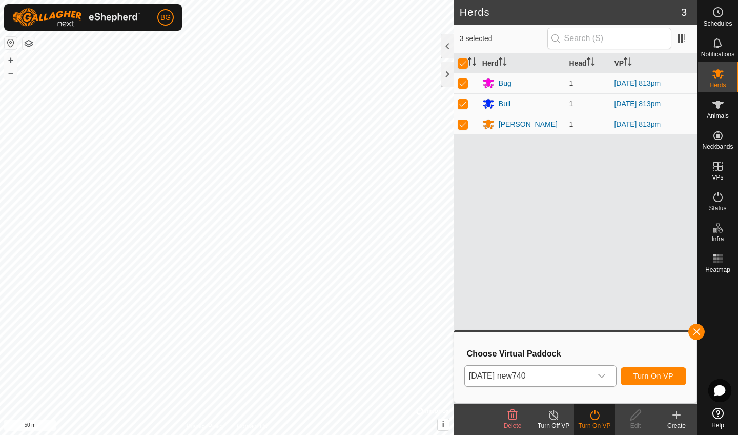
click at [635, 373] on span "Turn On VP" at bounding box center [654, 376] width 40 height 8
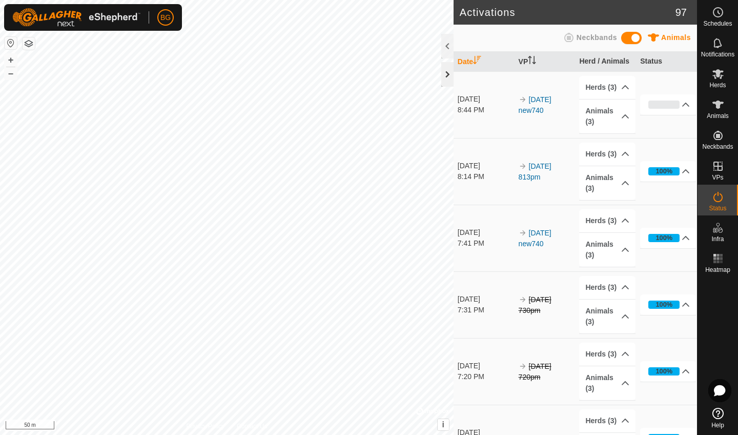
click at [449, 75] on div at bounding box center [447, 74] width 12 height 25
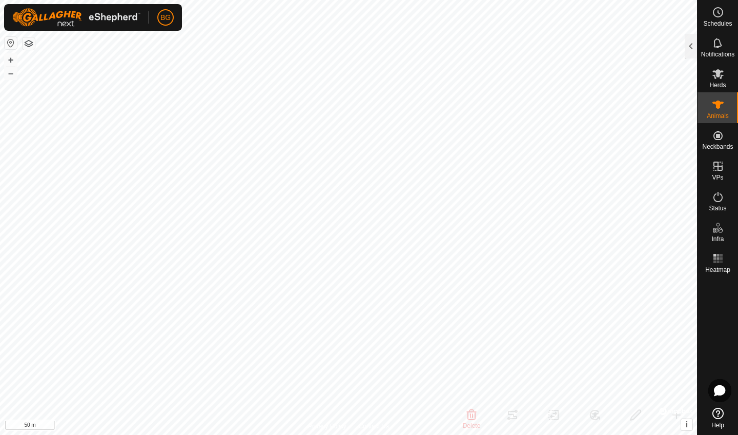
checkbox input "false"
click at [717, 110] on icon at bounding box center [718, 104] width 12 height 12
click at [689, 48] on div at bounding box center [691, 46] width 12 height 25
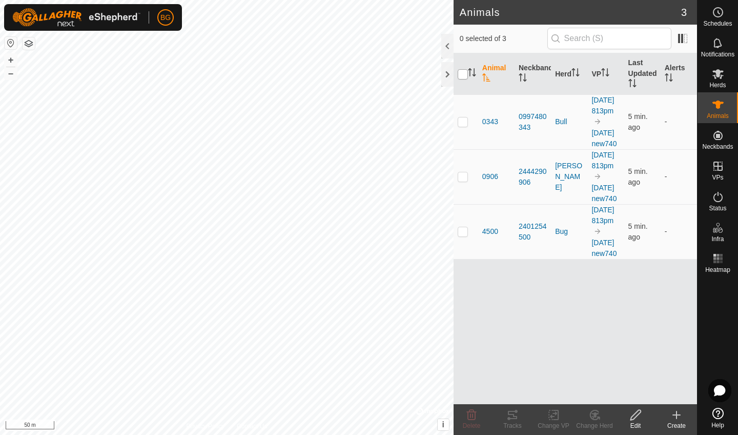
click at [468, 75] on input "checkbox" at bounding box center [463, 74] width 10 height 10
checkbox input "true"
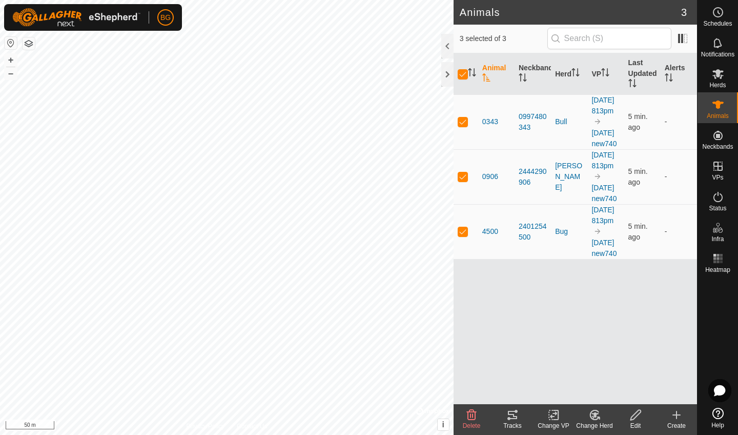
click at [511, 416] on icon at bounding box center [513, 415] width 12 height 12
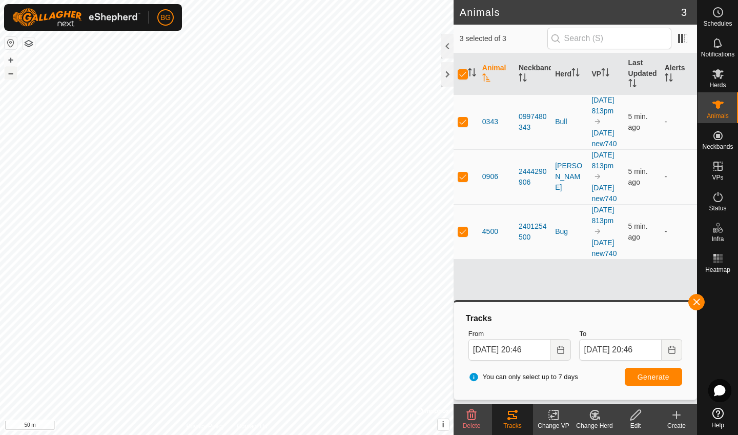
click at [13, 77] on button "–" at bounding box center [11, 73] width 12 height 12
click at [726, 257] on es-heatmap-svg-icon at bounding box center [718, 258] width 18 height 16
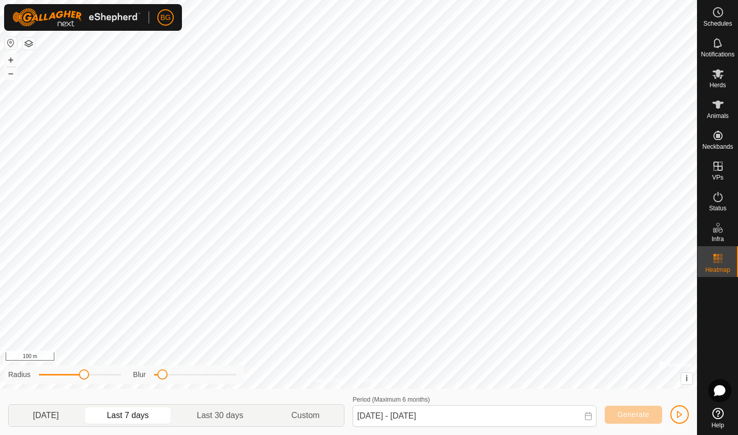
click at [62, 415] on p-togglebutton "[DATE]" at bounding box center [46, 416] width 74 height 22
click at [133, 416] on p-togglebutton "Last 7 days" at bounding box center [128, 416] width 90 height 22
click at [242, 415] on p-togglebutton "Last 30 days" at bounding box center [220, 416] width 94 height 22
click at [13, 74] on button "–" at bounding box center [11, 73] width 12 height 12
click at [12, 59] on button "+" at bounding box center [11, 60] width 12 height 12
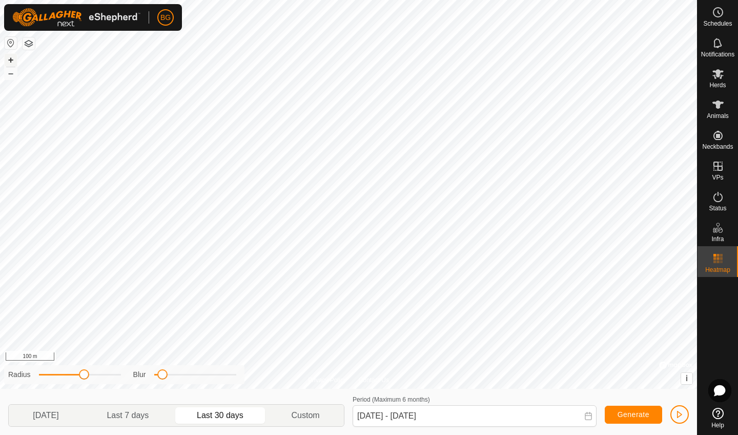
click at [12, 59] on button "+" at bounding box center [11, 60] width 12 height 12
click at [62, 421] on p-togglebutton "[DATE]" at bounding box center [46, 416] width 74 height 22
click at [153, 417] on p-togglebutton "Last 7 days" at bounding box center [128, 416] width 90 height 22
type input "[DATE] - [DATE]"
click at [683, 413] on span "button" at bounding box center [680, 414] width 8 height 8
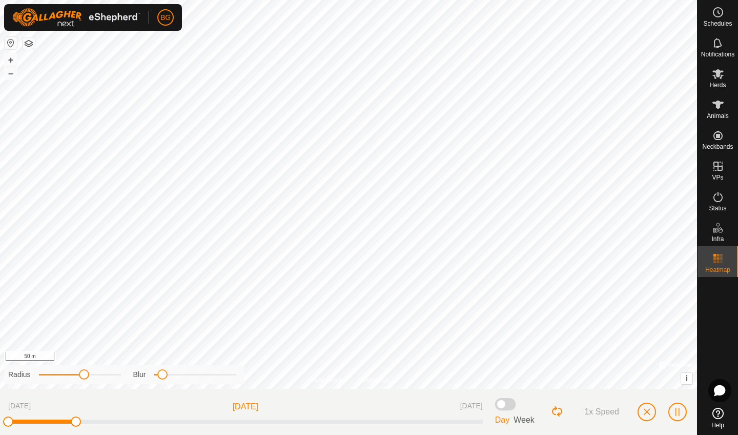
click at [652, 413] on button "button" at bounding box center [647, 412] width 18 height 18
